Goal: Information Seeking & Learning: Learn about a topic

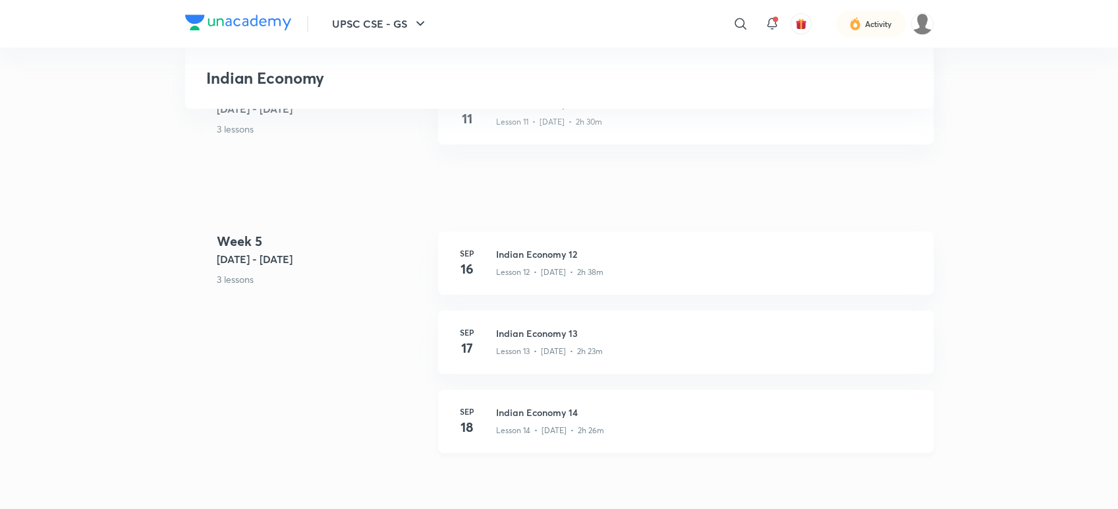
click at [505, 415] on h3 "Indian Economy 14" at bounding box center [707, 412] width 422 height 14
